Goal: Task Accomplishment & Management: Use online tool/utility

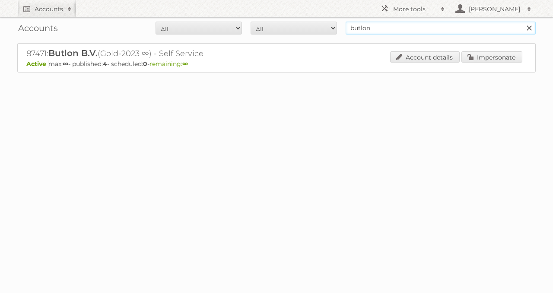
click at [377, 25] on input "butlon" at bounding box center [440, 28] width 190 height 13
type input "delhaize"
click at [522, 22] on input "Search" at bounding box center [528, 28] width 13 height 13
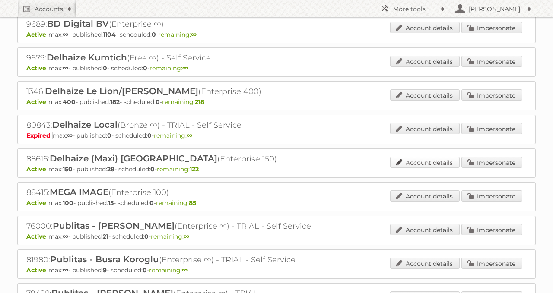
scroll to position [235, 0]
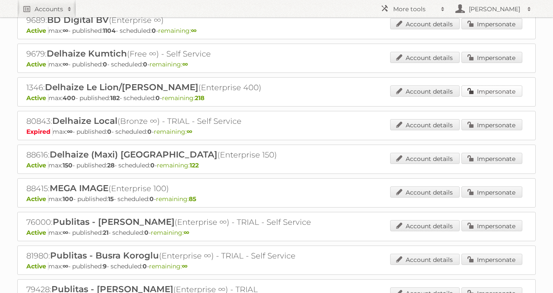
click at [474, 85] on link "Impersonate" at bounding box center [491, 90] width 61 height 11
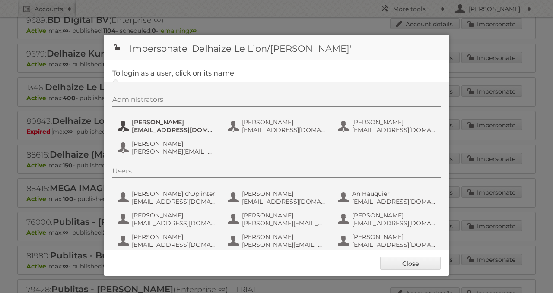
click at [150, 123] on span "Carlos Vicente Ruiz" at bounding box center [174, 122] width 84 height 8
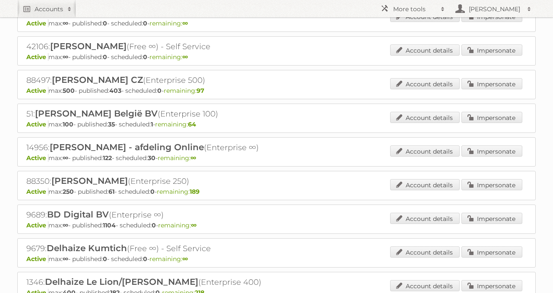
scroll to position [0, 0]
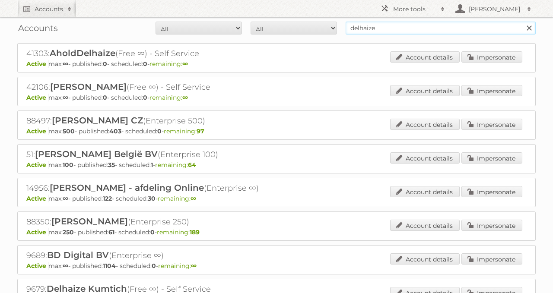
click at [395, 25] on input "delhaize" at bounding box center [440, 28] width 190 height 13
paste input "89412"
type input "89412"
click at [522, 22] on input "Search" at bounding box center [528, 28] width 13 height 13
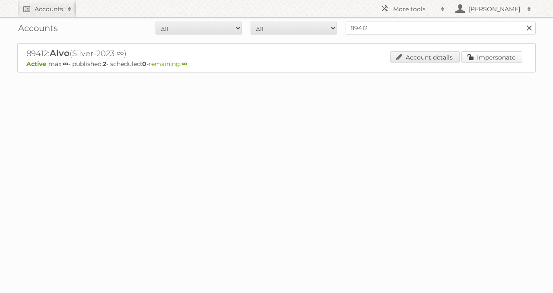
click at [486, 57] on link "Impersonate" at bounding box center [491, 56] width 61 height 11
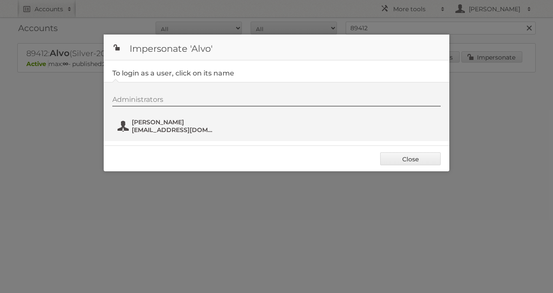
click at [173, 123] on span "[PERSON_NAME]" at bounding box center [174, 122] width 84 height 8
